Goal: Use online tool/utility: Utilize a website feature to perform a specific function

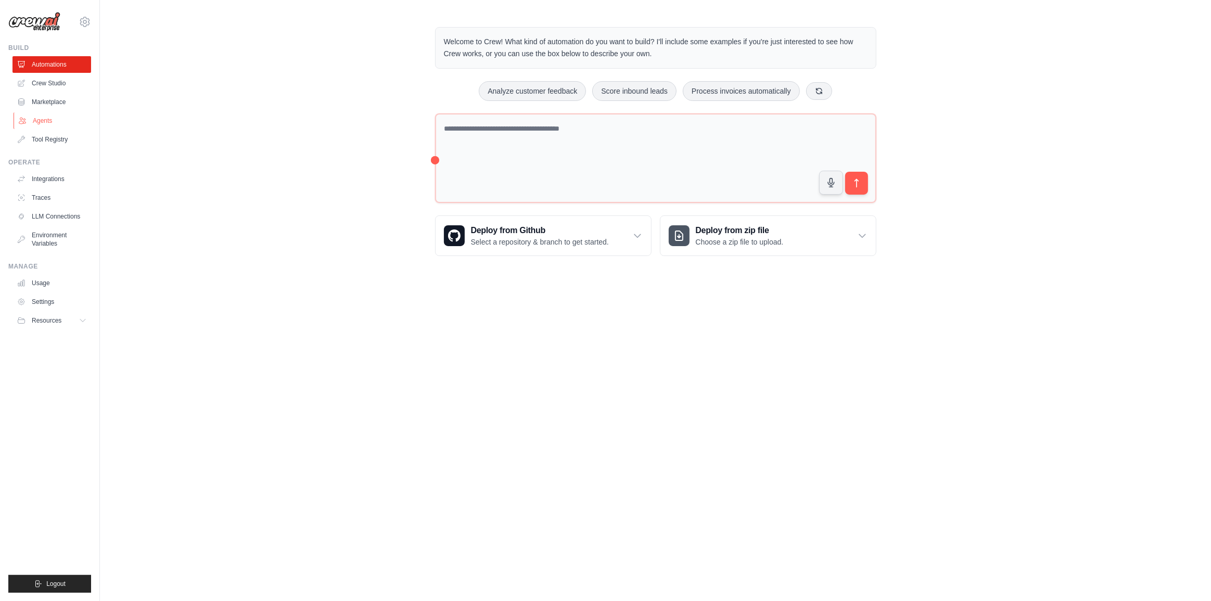
click at [47, 118] on link "Agents" at bounding box center [53, 120] width 79 height 17
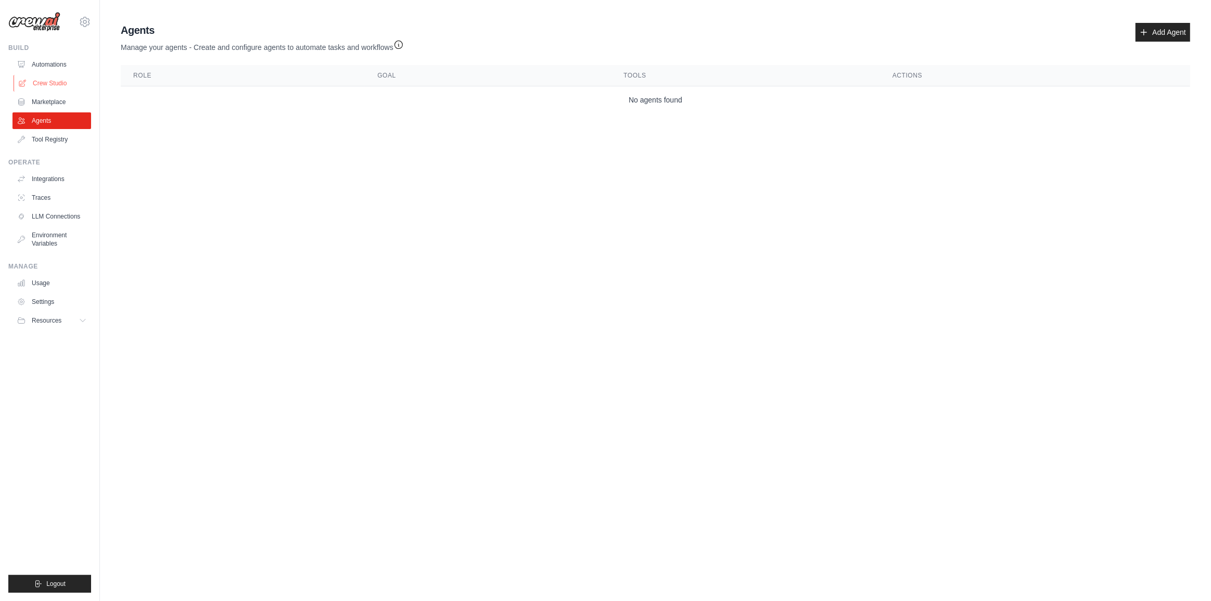
click at [58, 81] on link "Crew Studio" at bounding box center [53, 83] width 79 height 17
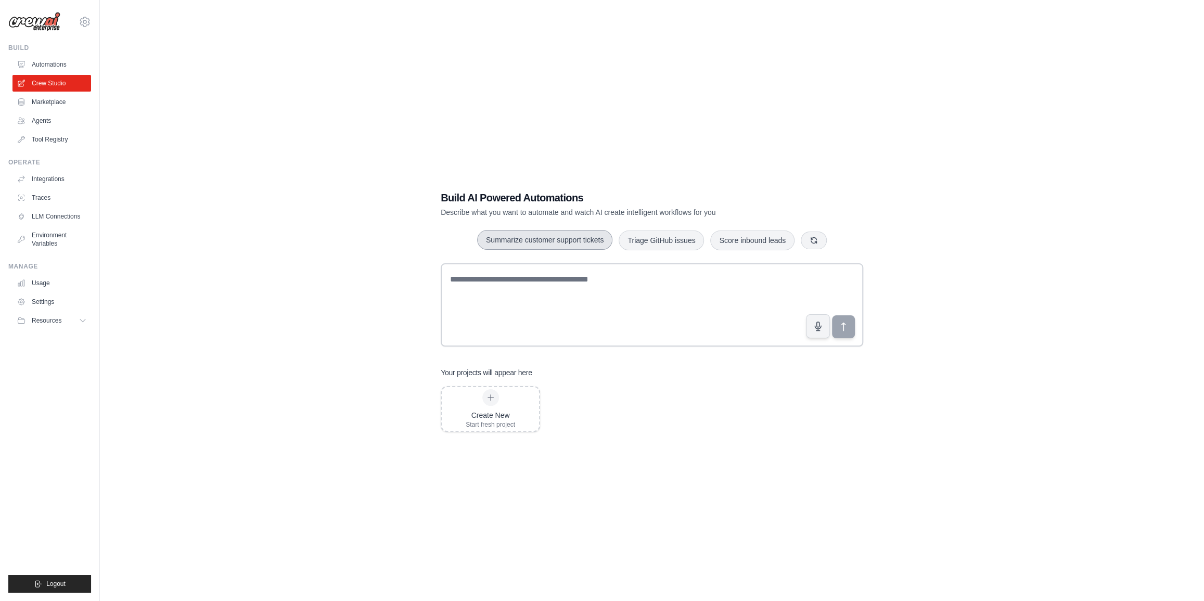
click at [545, 238] on button "Summarize customer support tickets" at bounding box center [544, 240] width 135 height 20
type textarea "**********"
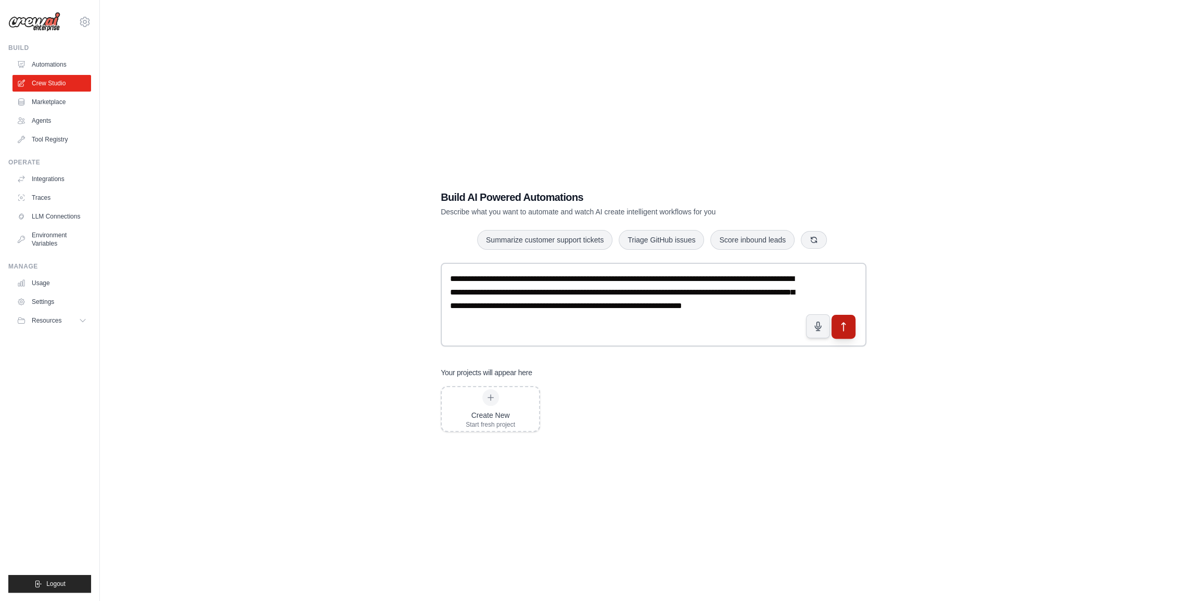
click at [843, 327] on icon "submit" at bounding box center [843, 327] width 11 height 11
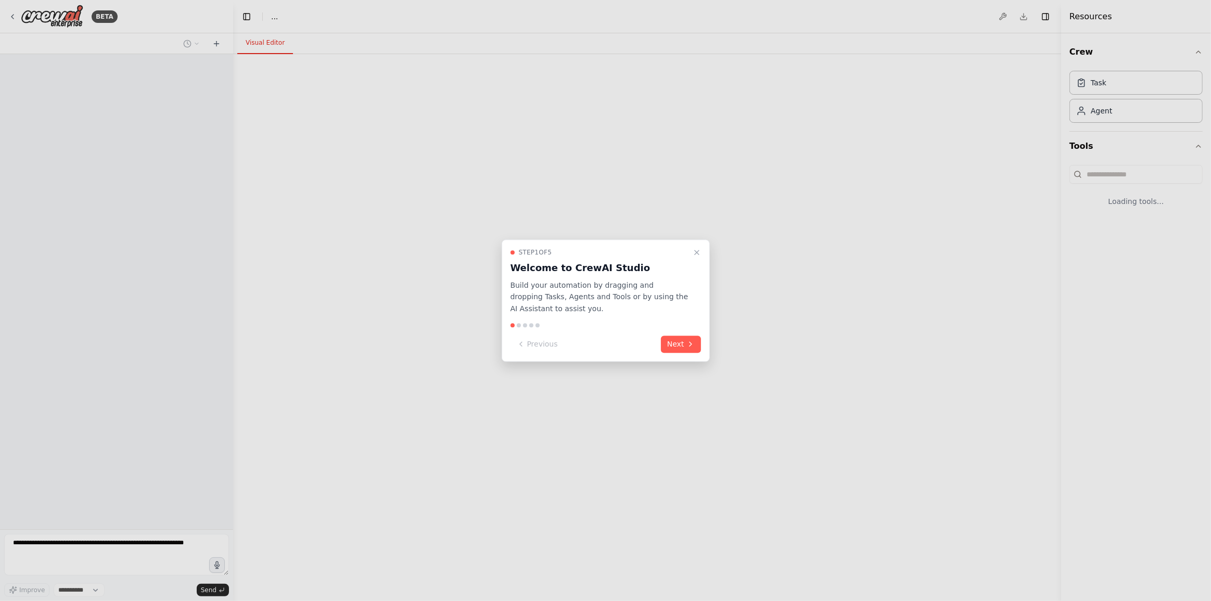
select select "****"
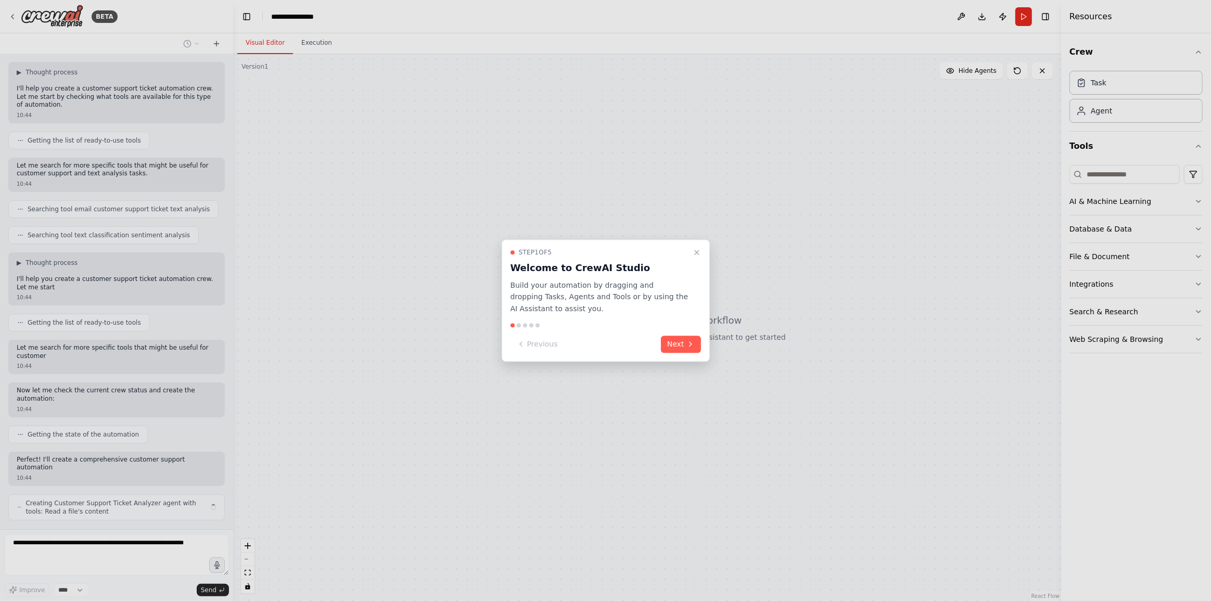
scroll to position [76, 0]
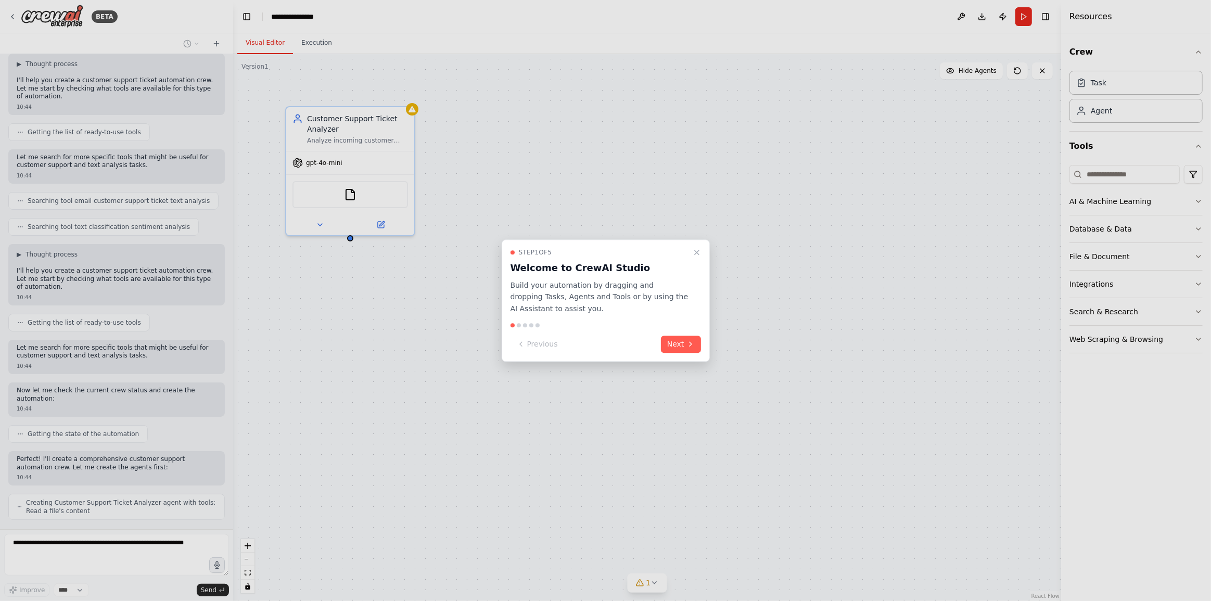
click at [348, 195] on div at bounding box center [605, 300] width 1211 height 601
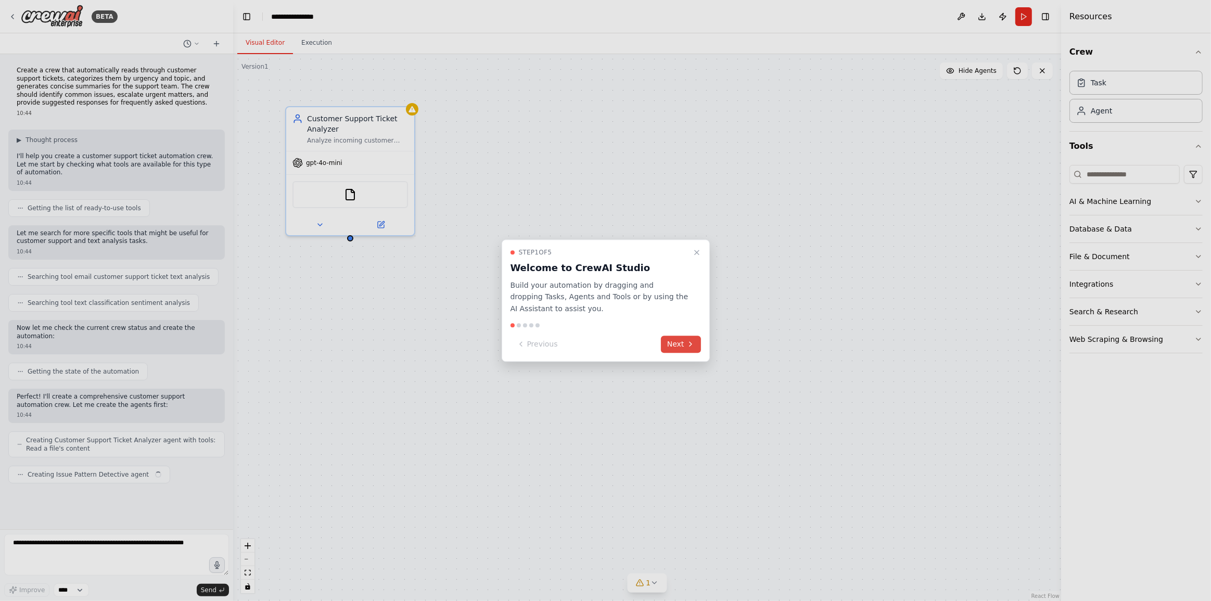
click at [684, 342] on button "Next" at bounding box center [681, 344] width 40 height 17
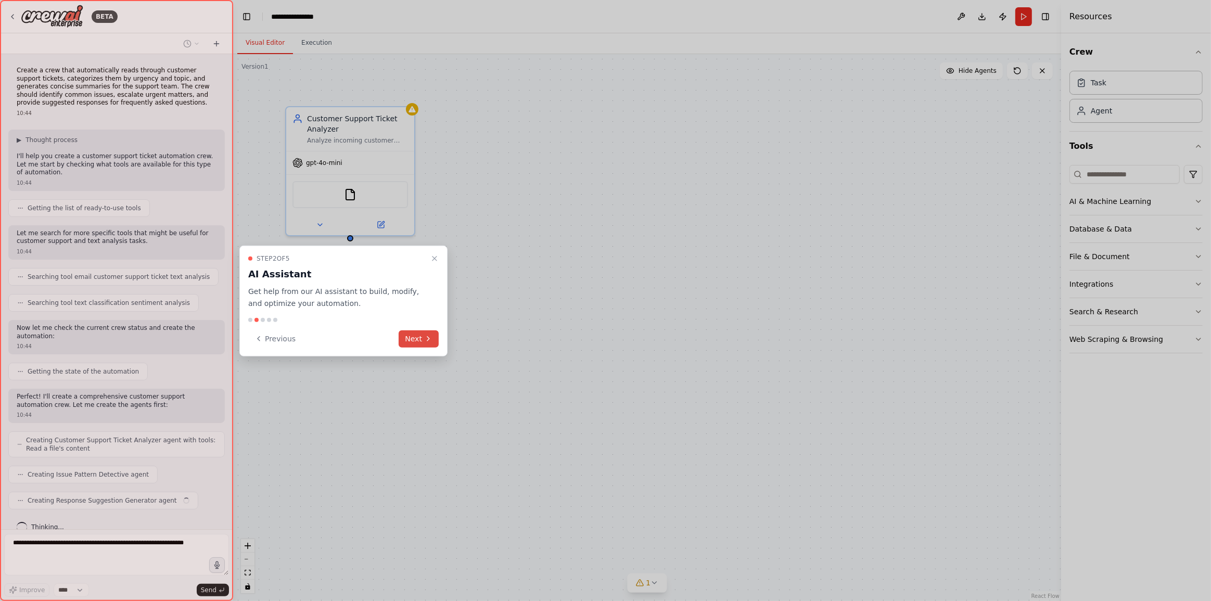
click at [414, 336] on button "Next" at bounding box center [419, 338] width 40 height 17
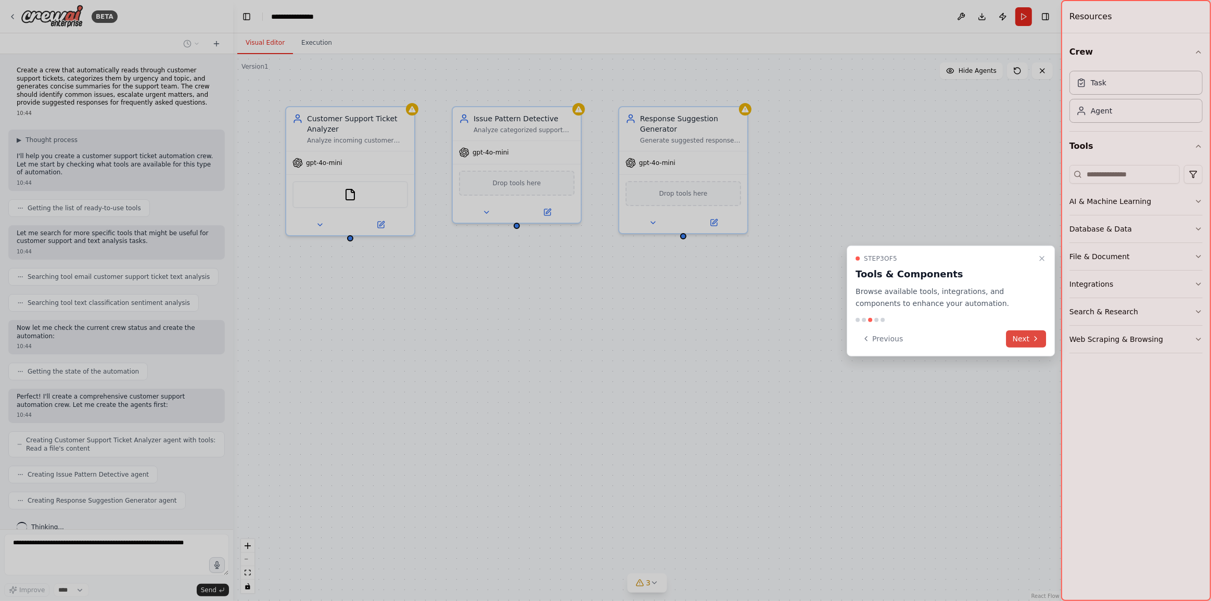
click at [1016, 339] on button "Next" at bounding box center [1027, 338] width 40 height 17
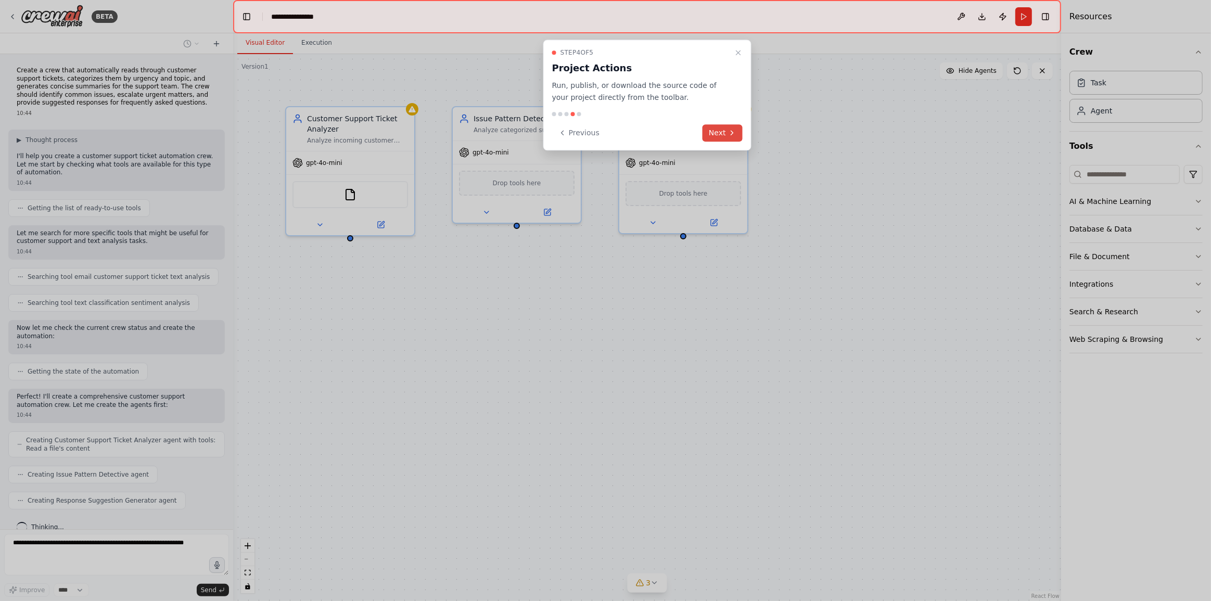
click at [727, 132] on button "Next" at bounding box center [723, 132] width 40 height 17
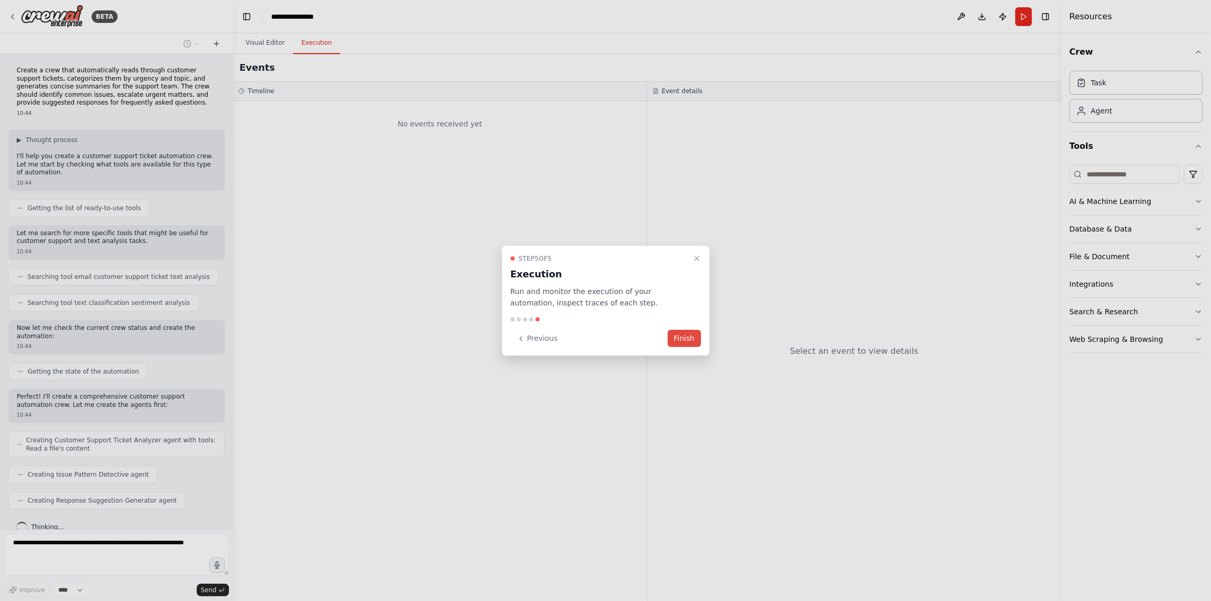
click at [688, 344] on button "Finish" at bounding box center [684, 338] width 33 height 17
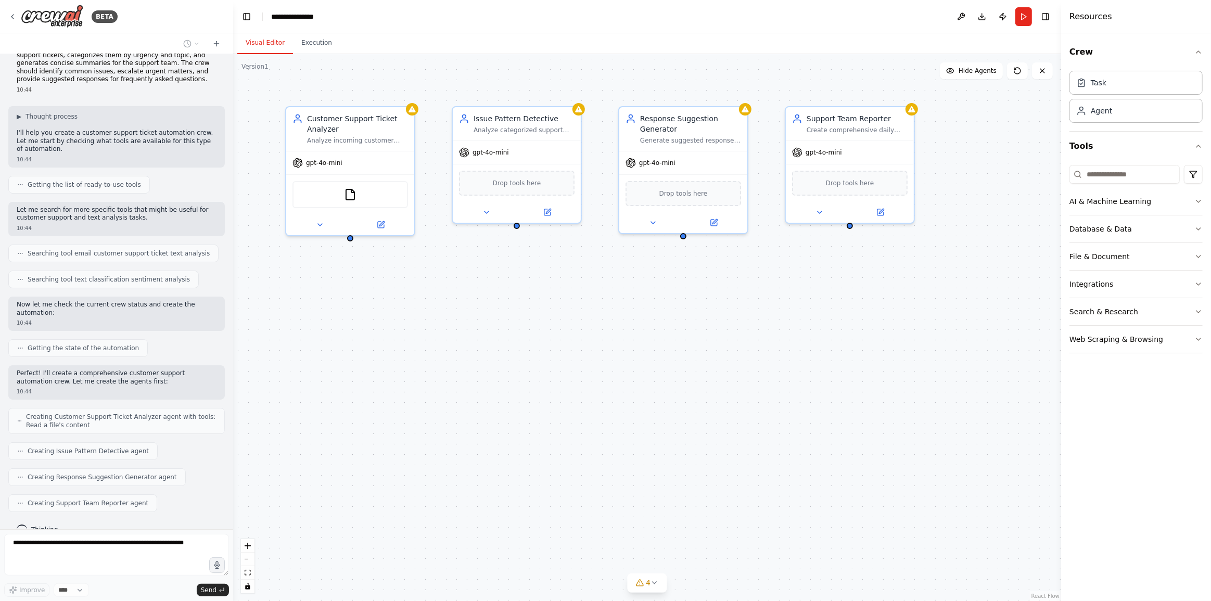
scroll to position [84, 0]
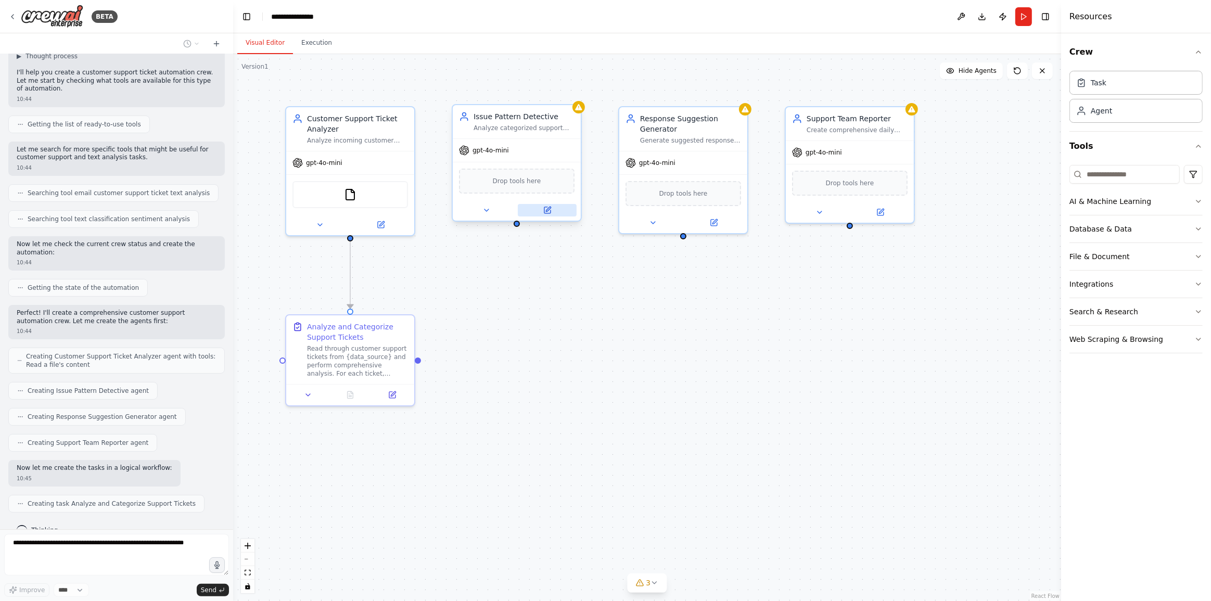
click at [544, 211] on icon at bounding box center [547, 210] width 6 height 6
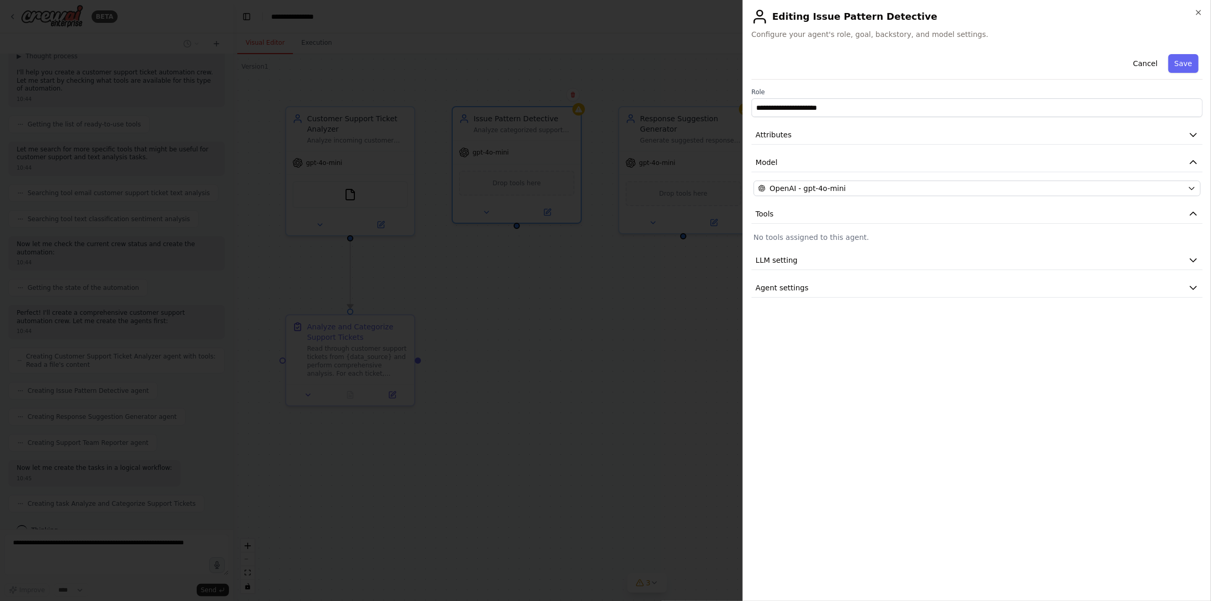
click at [844, 180] on div "**********" at bounding box center [977, 174] width 451 height 248
click at [843, 185] on div "OpenAI - gpt-4o-mini" at bounding box center [970, 188] width 425 height 10
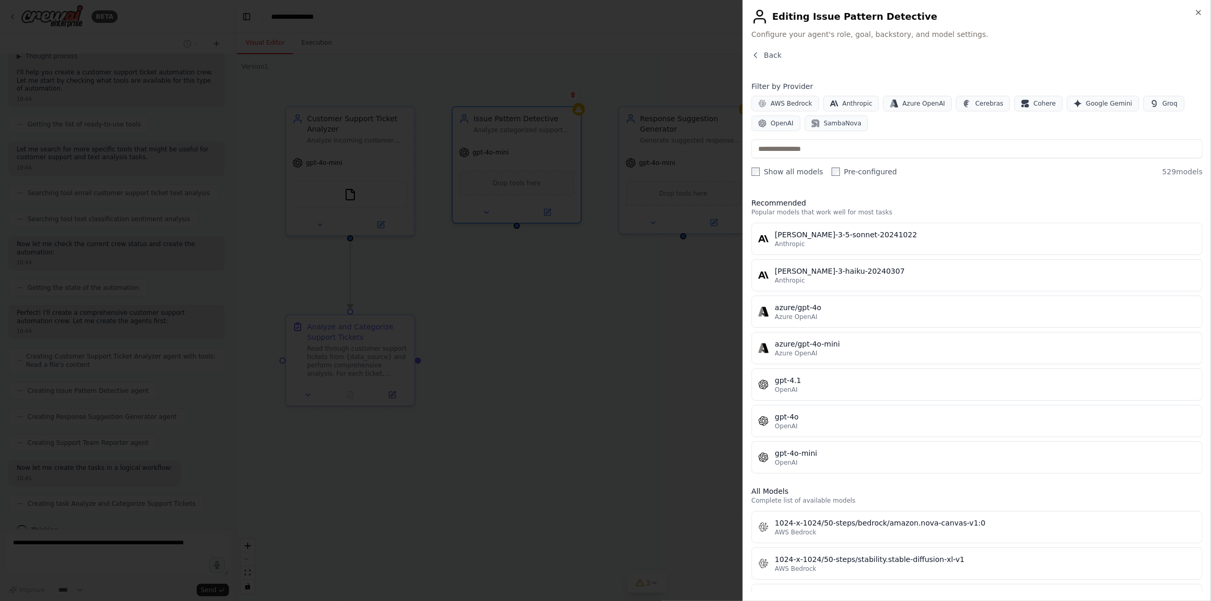
scroll to position [110, 0]
click at [642, 326] on div at bounding box center [605, 300] width 1211 height 601
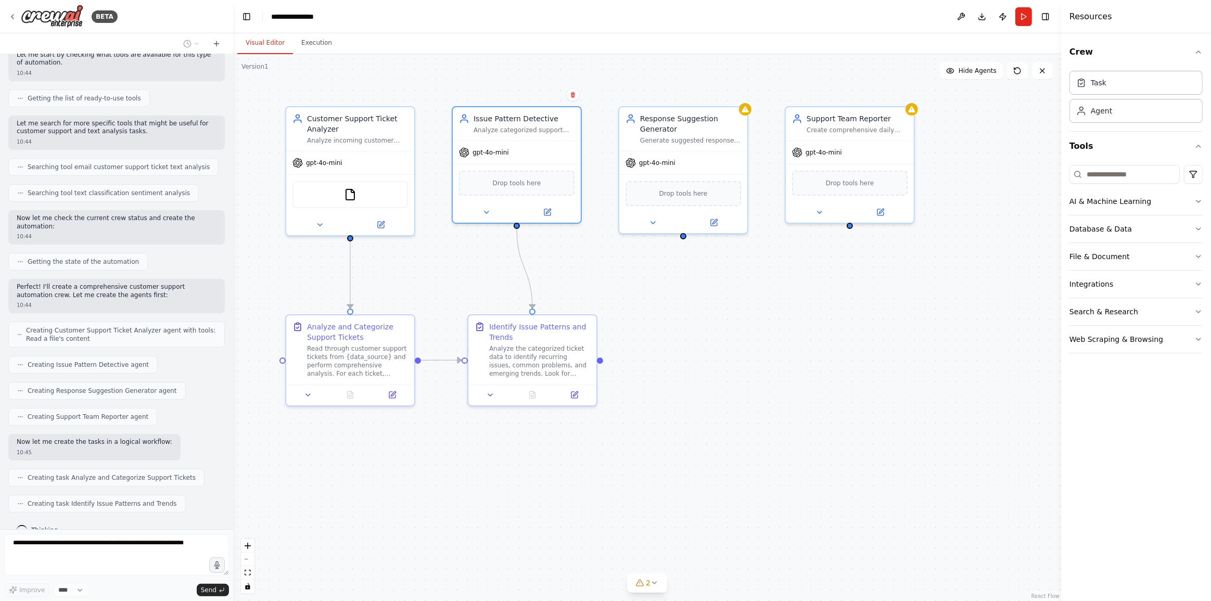
scroll to position [136, 0]
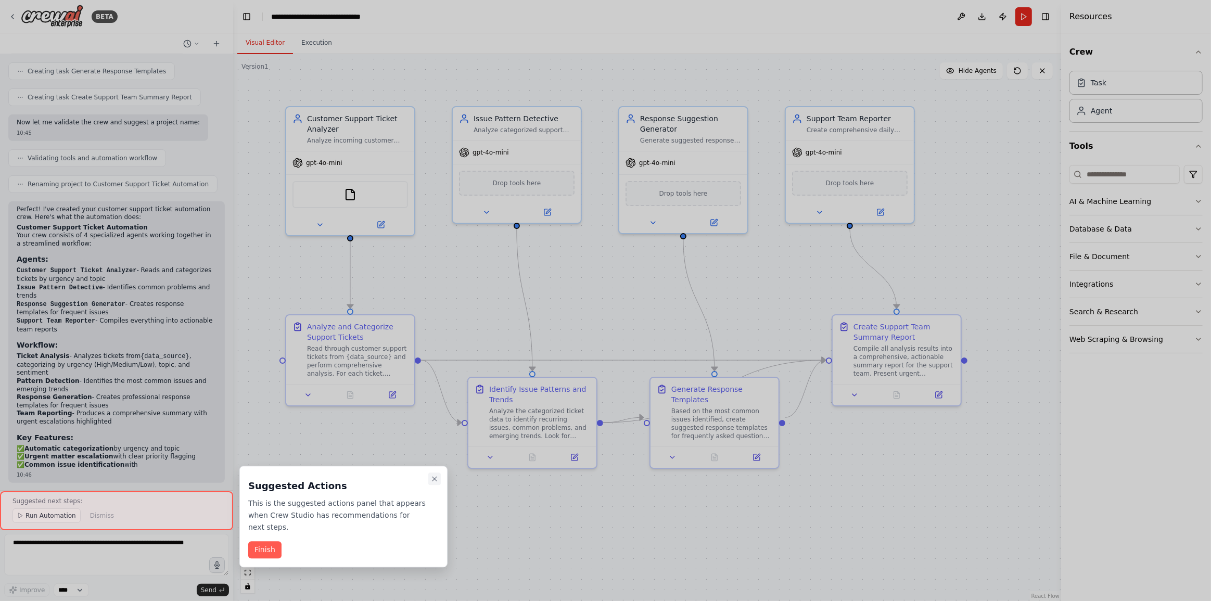
click at [436, 477] on icon "Close walkthrough" at bounding box center [435, 479] width 4 height 4
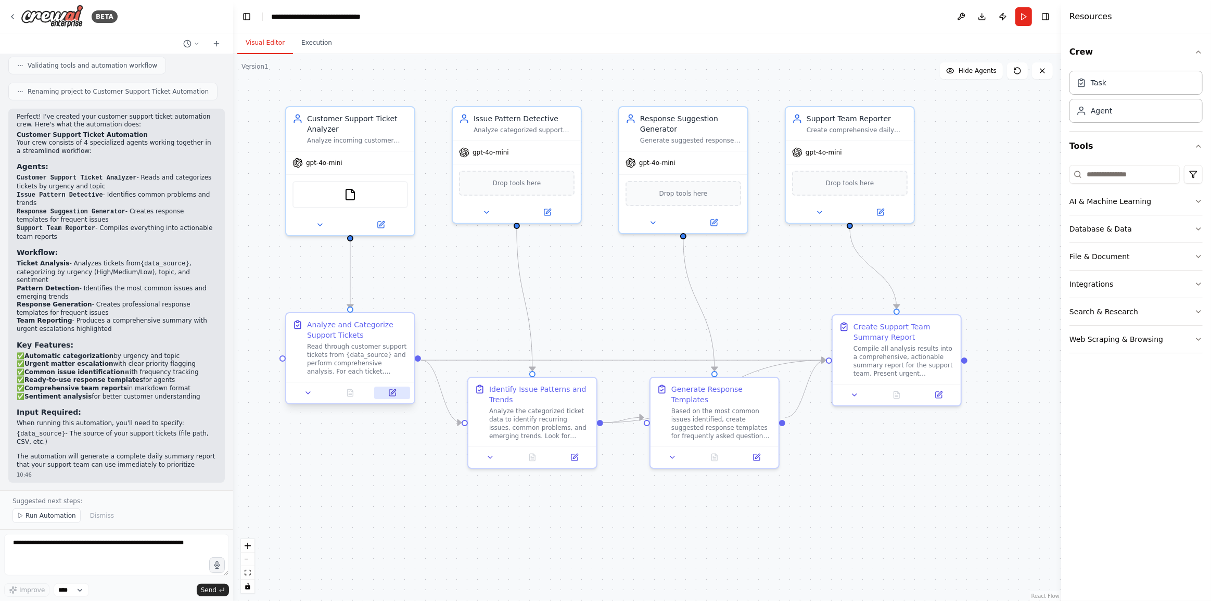
scroll to position [669, 0]
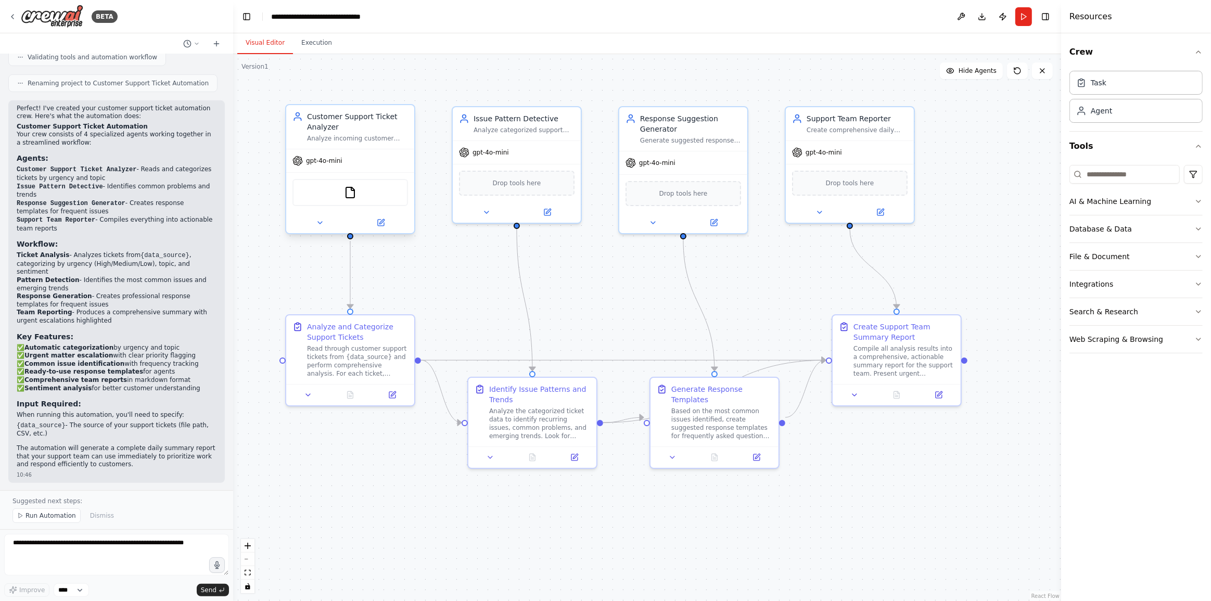
click at [318, 161] on span "gpt-4o-mini" at bounding box center [324, 161] width 36 height 8
click at [383, 223] on icon at bounding box center [381, 223] width 6 height 6
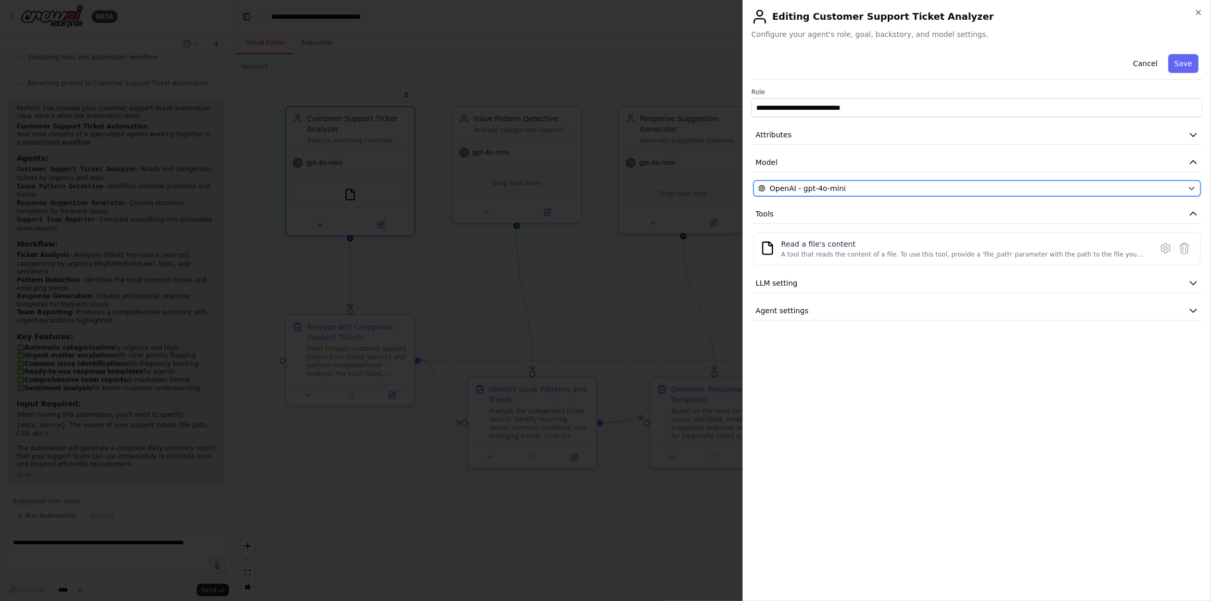
click at [803, 184] on span "OpenAI - gpt-4o-mini" at bounding box center [808, 188] width 76 height 10
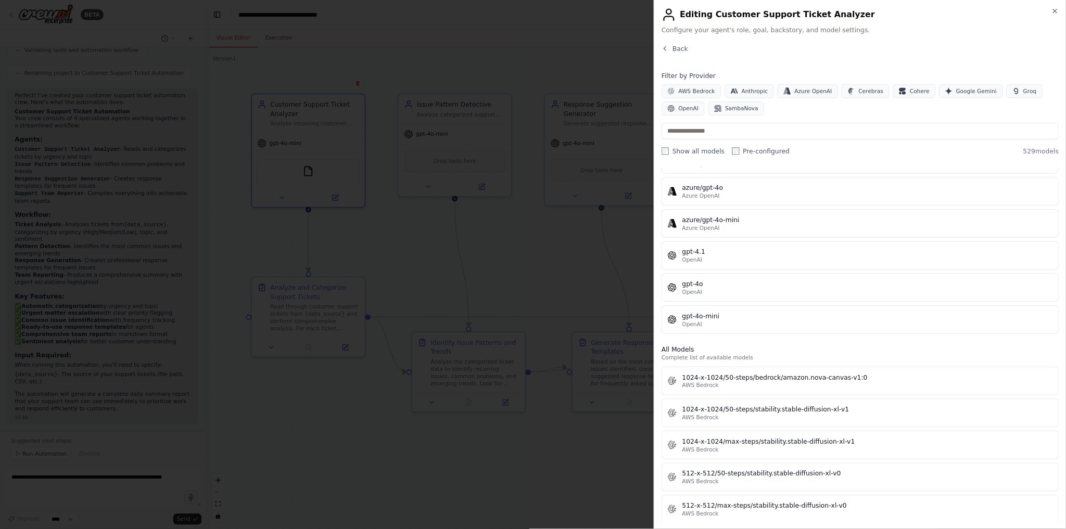
scroll to position [0, 0]
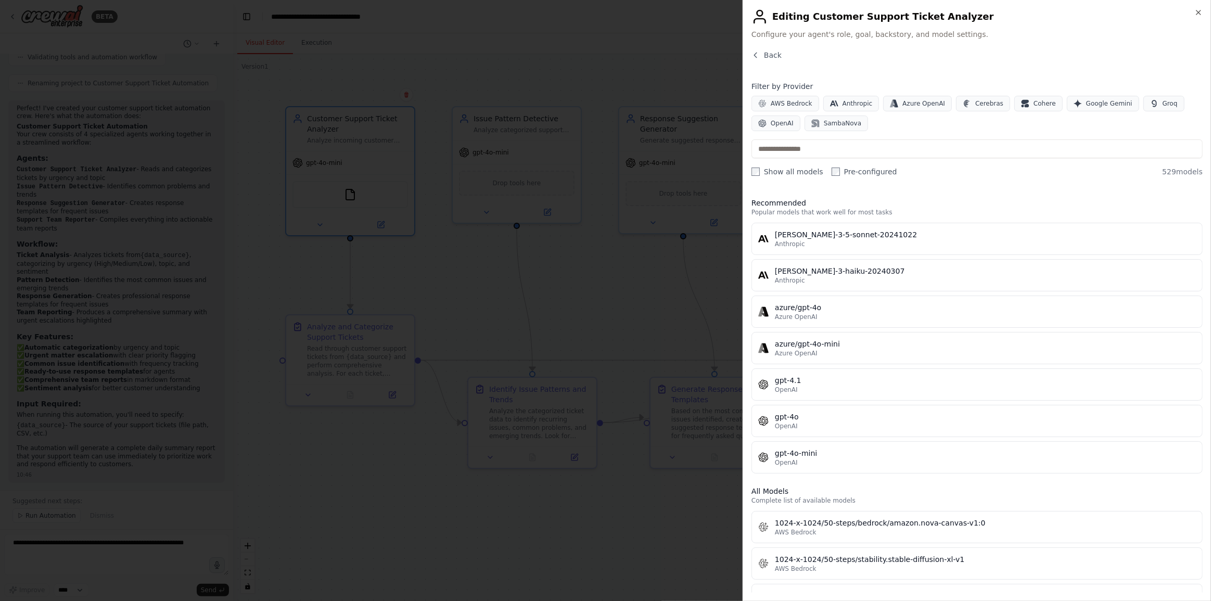
click at [644, 69] on div at bounding box center [605, 300] width 1211 height 601
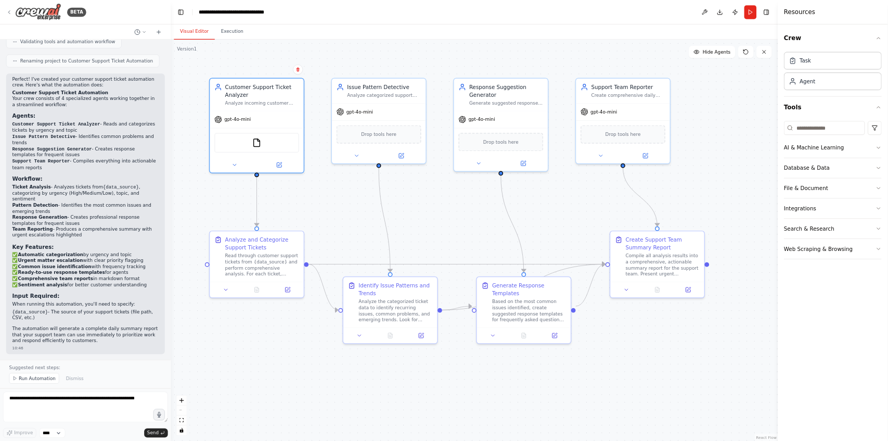
scroll to position [669, 0]
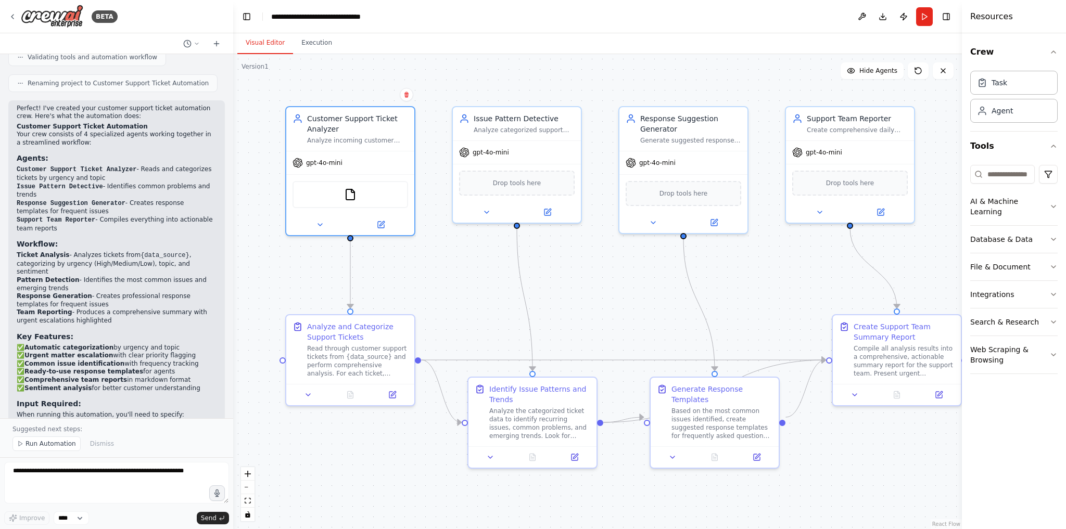
drag, startPoint x: 916, startPoint y: 61, endPoint x: 969, endPoint y: 56, distance: 52.8
click at [969, 56] on div "Resources Crew Task Agent Tools AI & Machine Learning Database & Data File & Do…" at bounding box center [1014, 264] width 104 height 529
click at [395, 393] on icon at bounding box center [392, 393] width 6 height 6
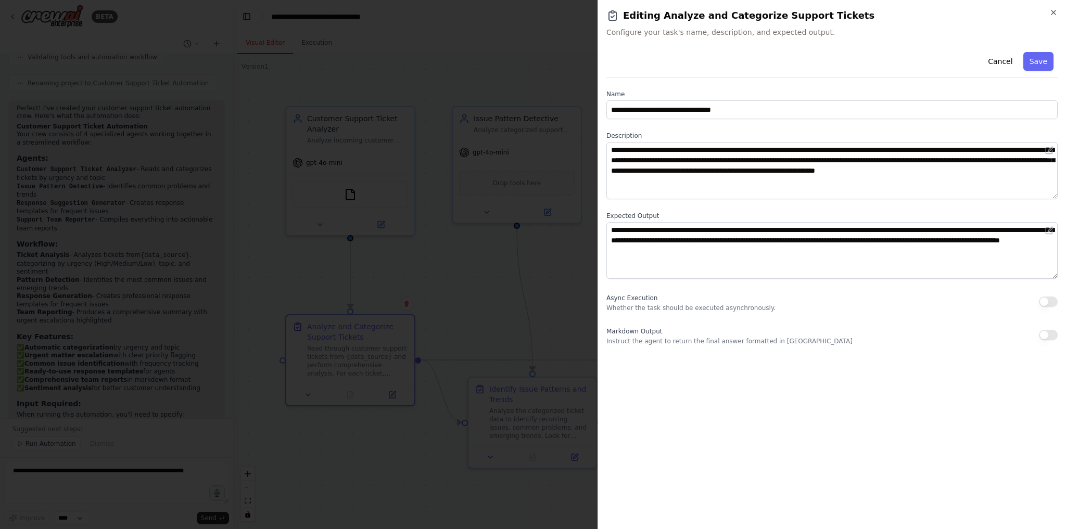
click at [402, 62] on div at bounding box center [533, 264] width 1066 height 529
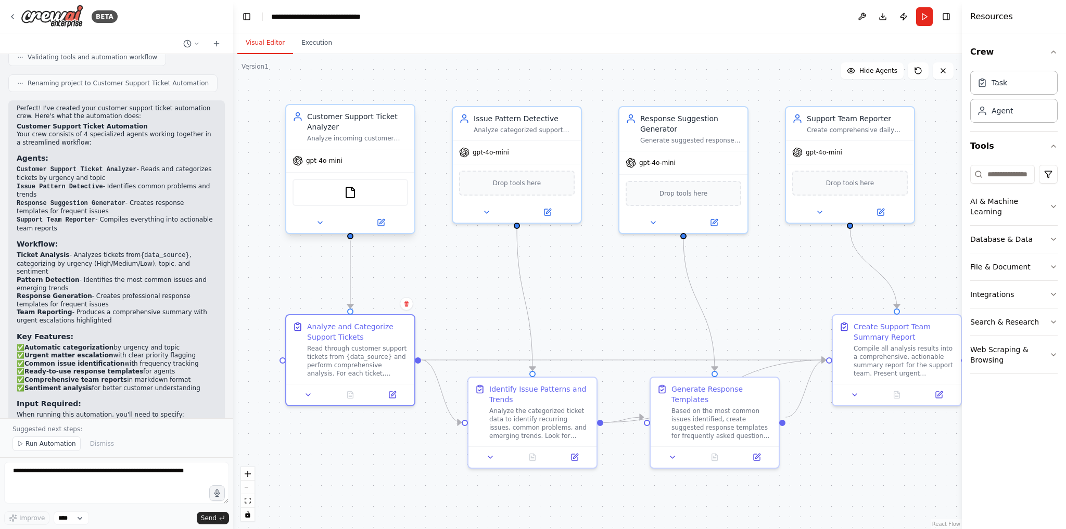
drag, startPoint x: 1065, startPoint y: 0, endPoint x: 362, endPoint y: 118, distance: 713.0
click at [362, 118] on div "Customer Support Ticket Analyzer" at bounding box center [357, 121] width 101 height 21
click at [331, 161] on span "gpt-4o-mini" at bounding box center [324, 161] width 36 height 8
click at [382, 221] on icon at bounding box center [381, 221] width 5 height 5
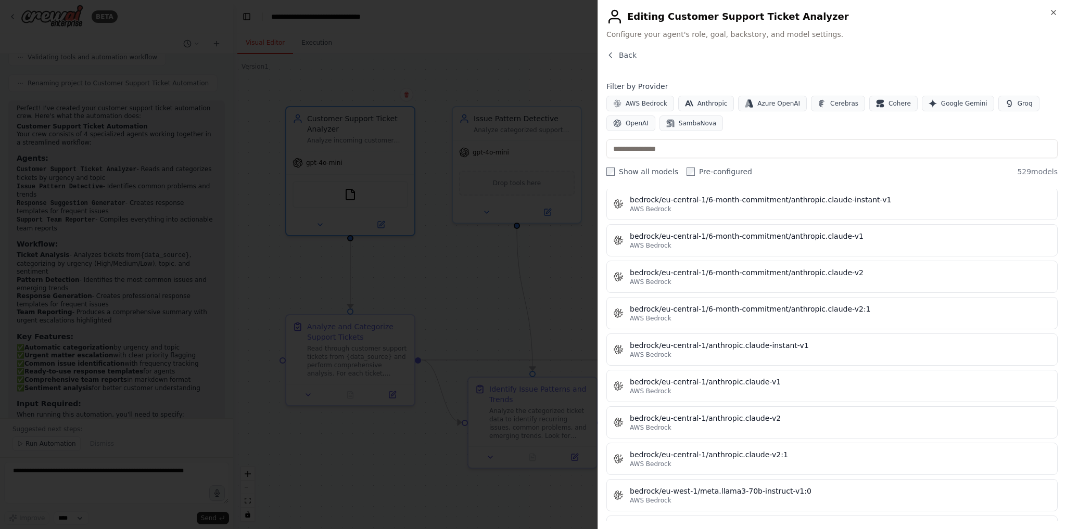
scroll to position [2415, 0]
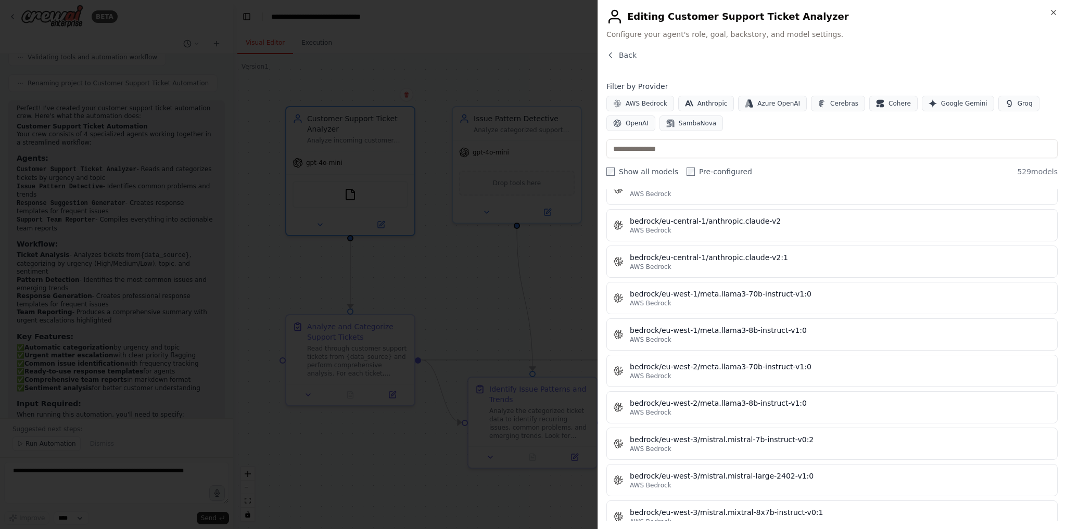
click at [477, 221] on div at bounding box center [533, 264] width 1066 height 529
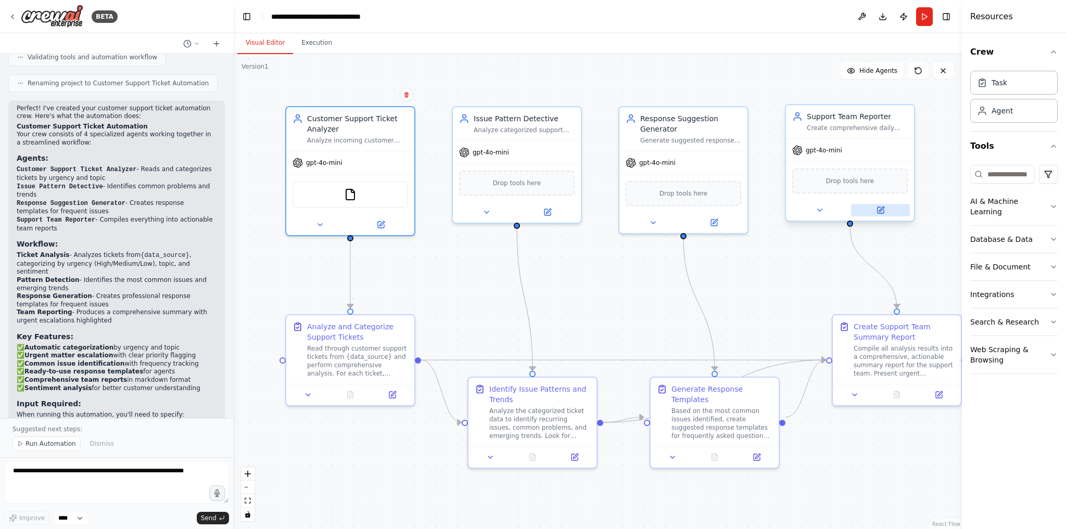
click at [882, 208] on icon at bounding box center [881, 209] width 5 height 5
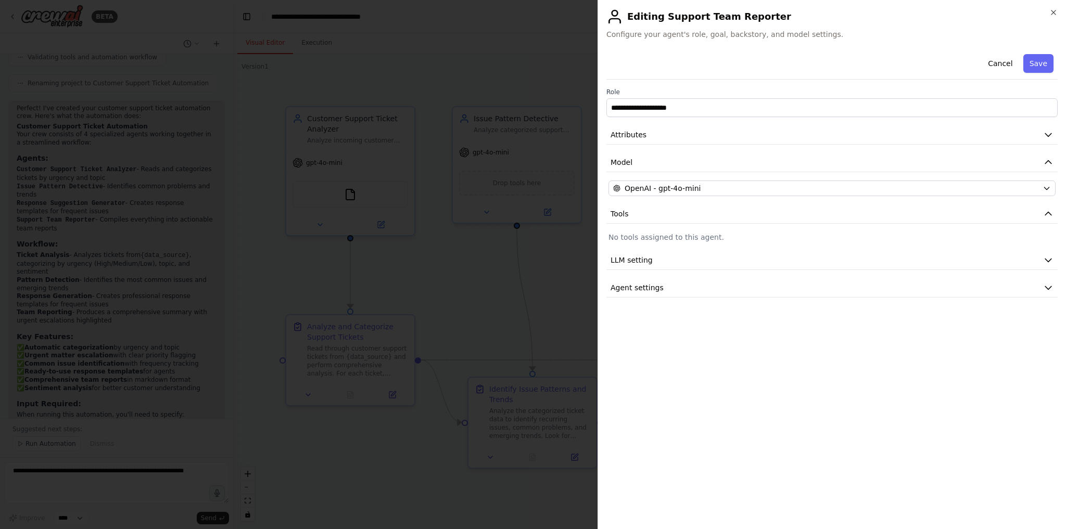
click at [512, 63] on div at bounding box center [533, 264] width 1066 height 529
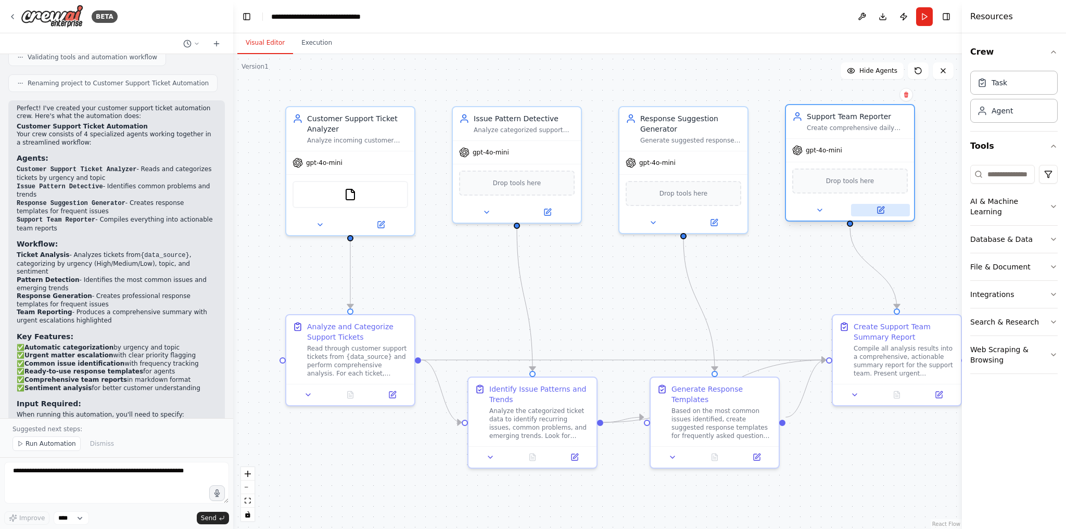
click at [880, 208] on icon at bounding box center [881, 209] width 5 height 5
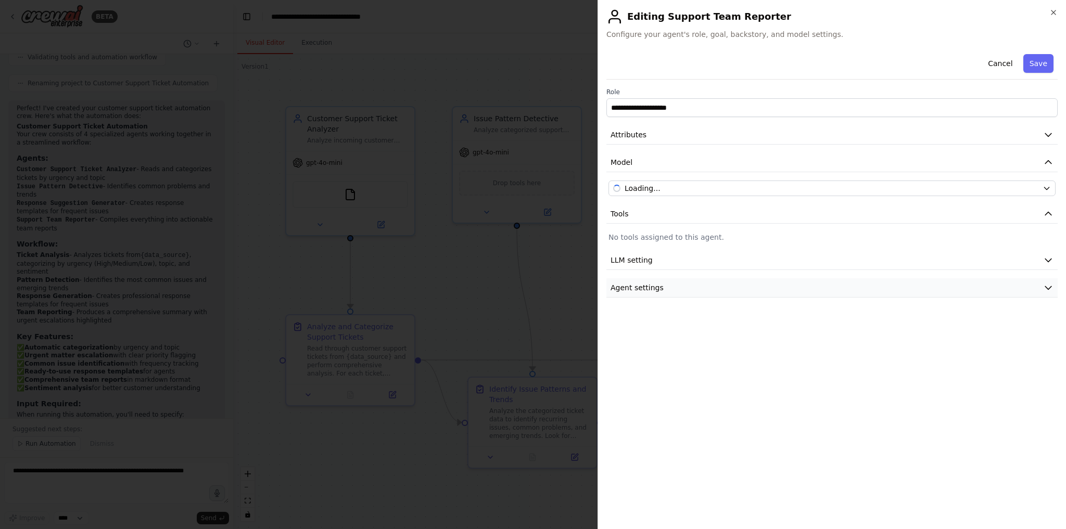
click at [1045, 287] on icon "button" at bounding box center [1048, 288] width 10 height 10
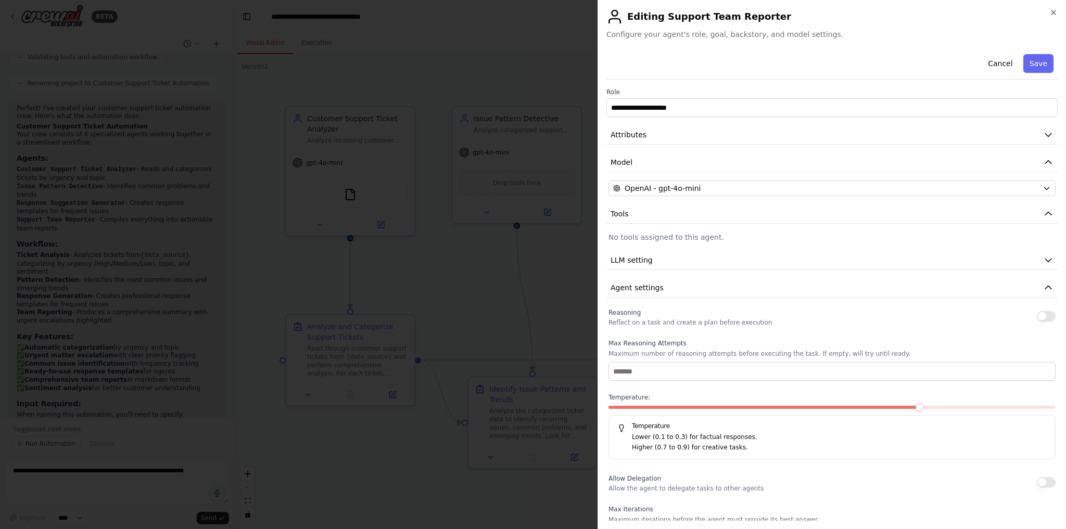
scroll to position [133, 0]
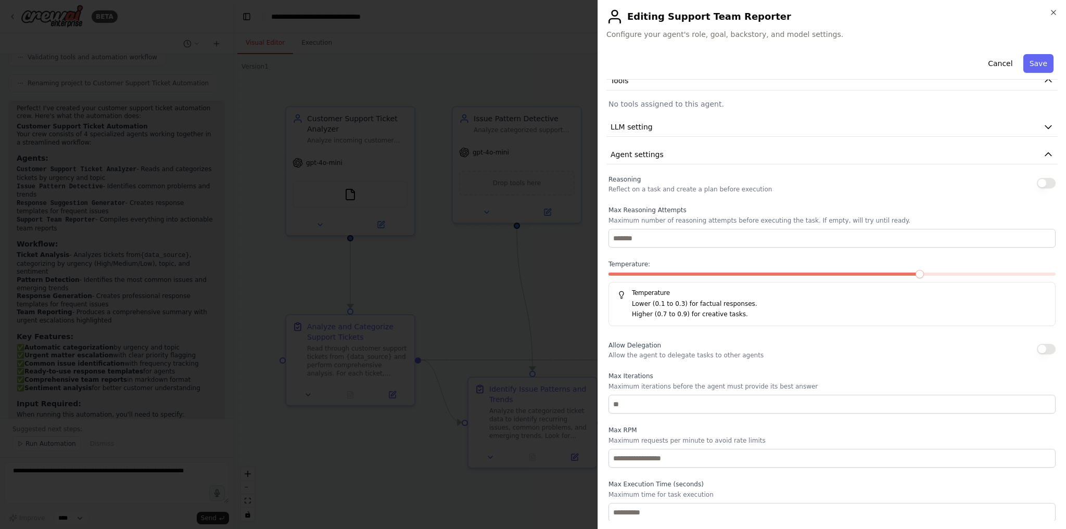
click at [493, 266] on div at bounding box center [533, 264] width 1066 height 529
